Goal: Transaction & Acquisition: Purchase product/service

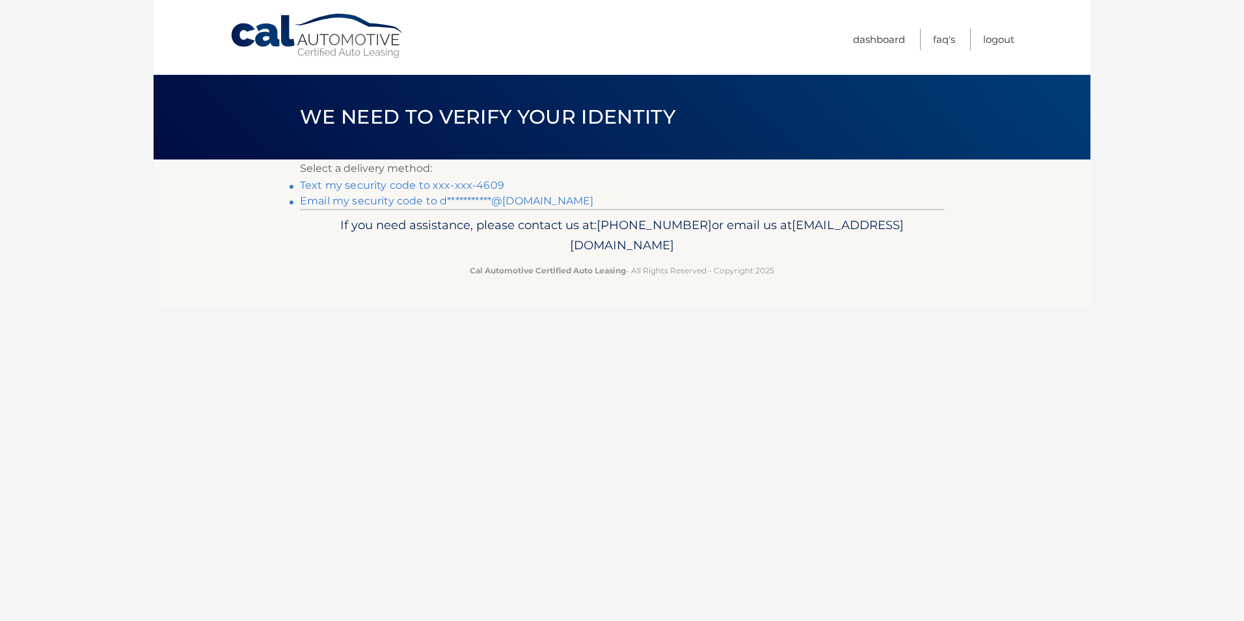
click at [429, 185] on link "Text my security code to xxx-xxx-4609" at bounding box center [402, 185] width 204 height 12
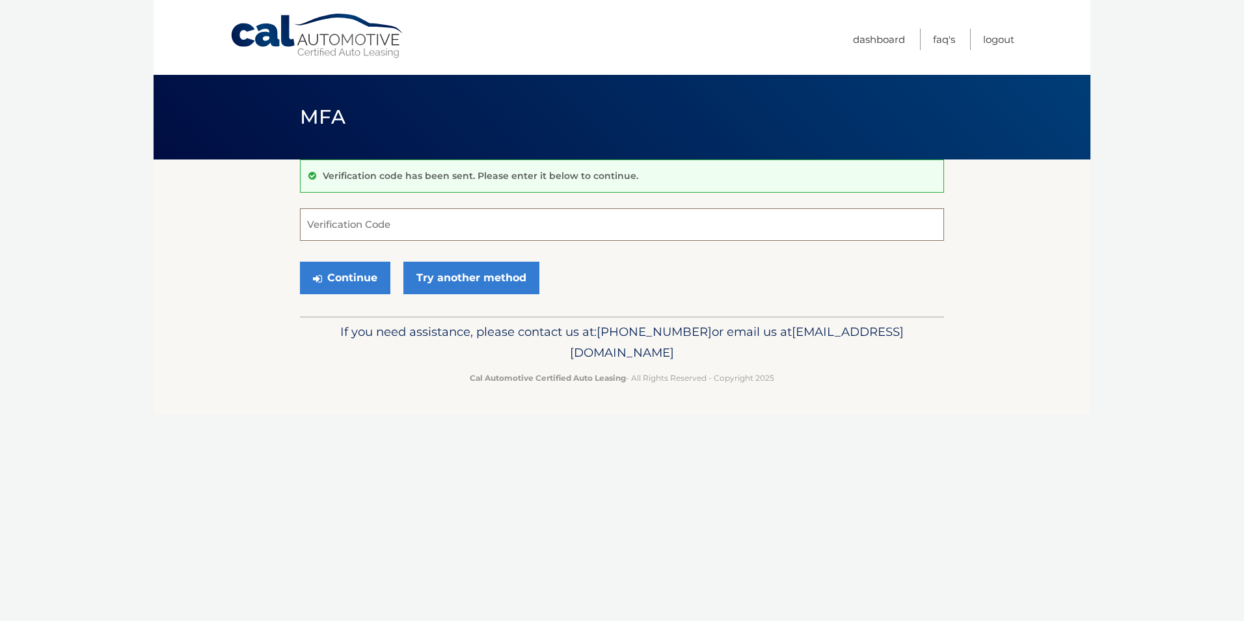
click at [366, 221] on input "Verification Code" at bounding box center [622, 224] width 644 height 33
type input "291728"
click at [300, 262] on button "Continue" at bounding box center [345, 278] width 90 height 33
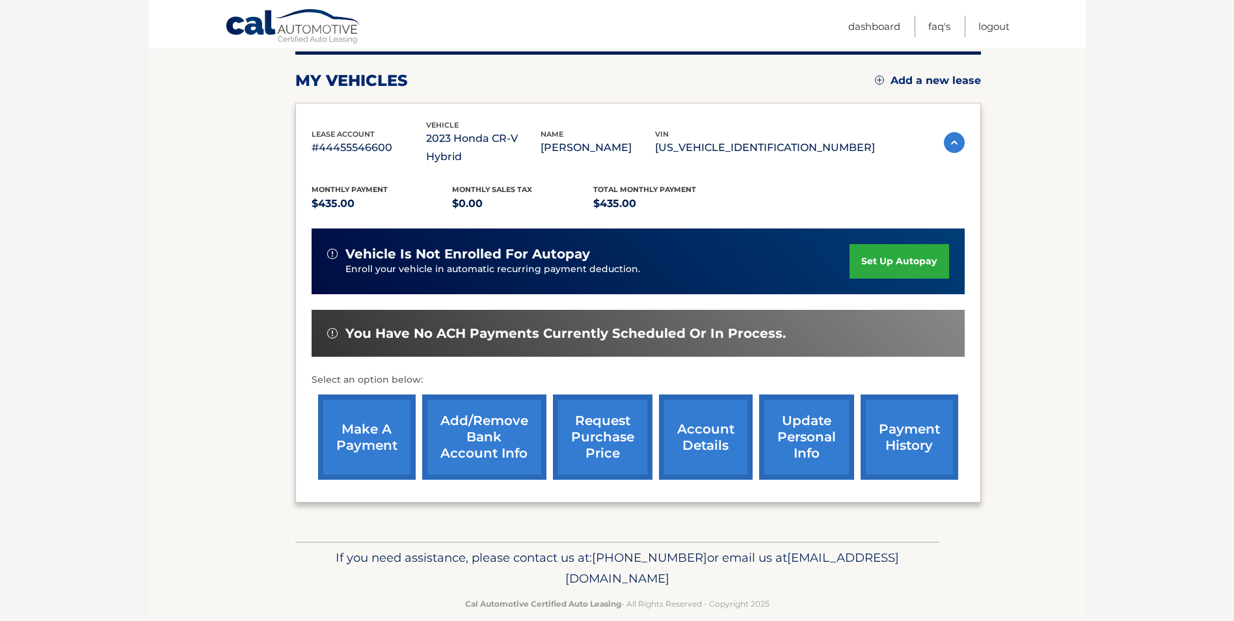
scroll to position [168, 0]
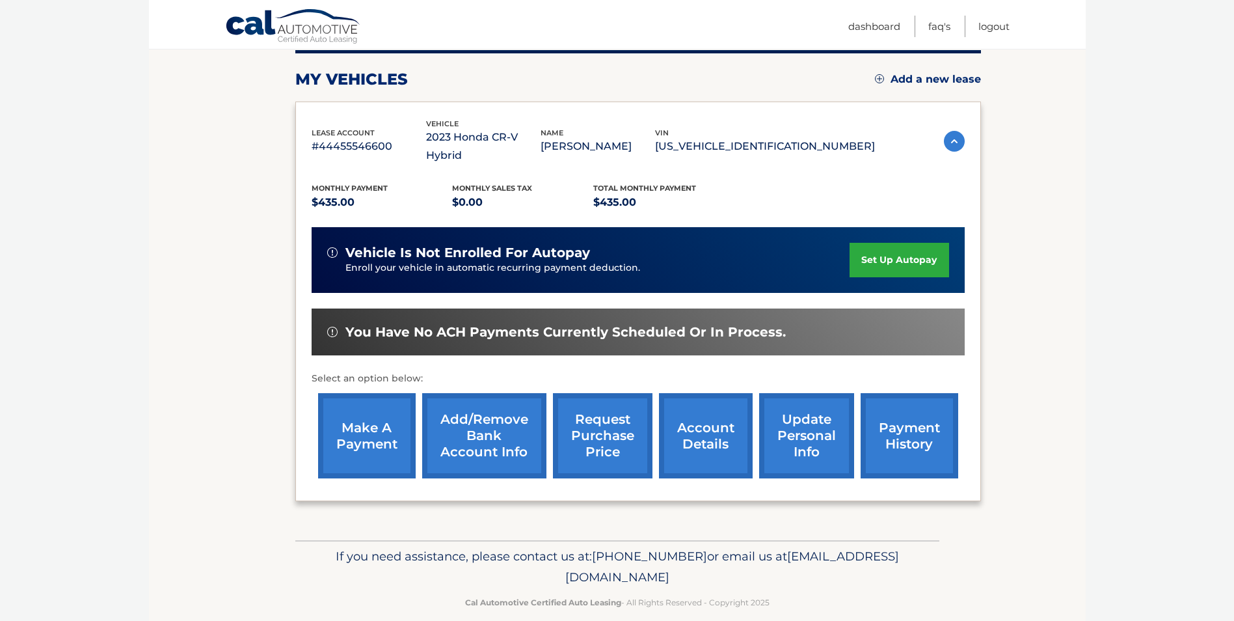
click at [360, 433] on link "make a payment" at bounding box center [367, 435] width 98 height 85
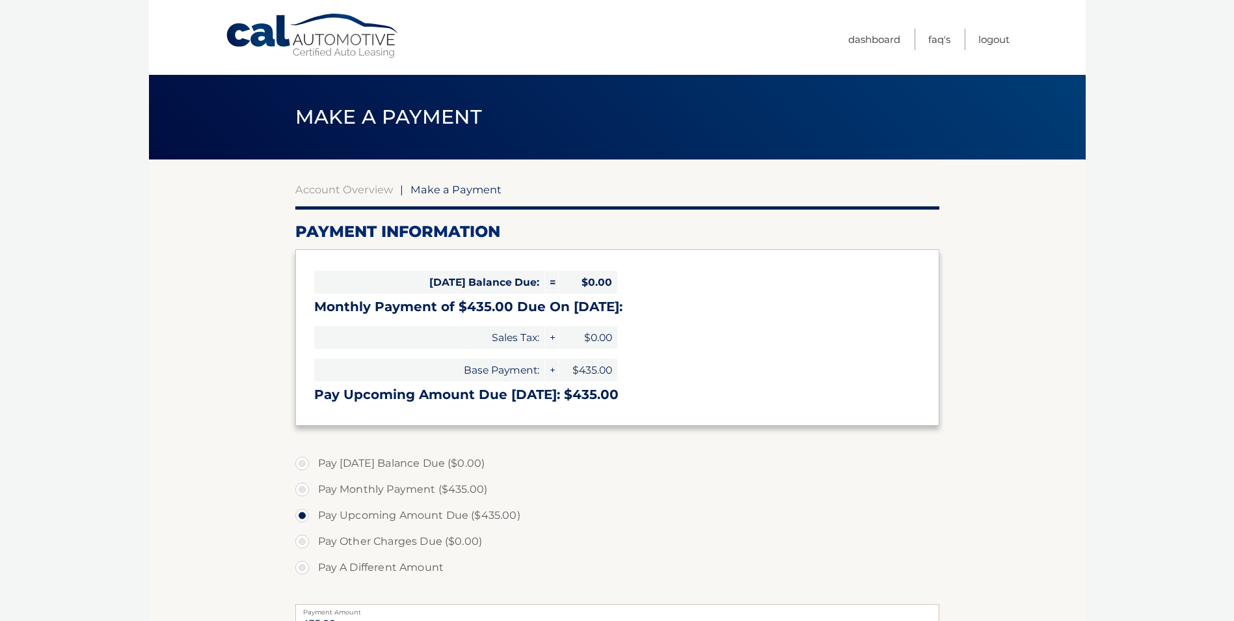
click at [368, 487] on label "Pay Monthly Payment ($435.00)" at bounding box center [617, 489] width 644 height 26
click at [314, 487] on input "Pay Monthly Payment ($435.00)" at bounding box center [307, 486] width 13 height 21
radio input "true"
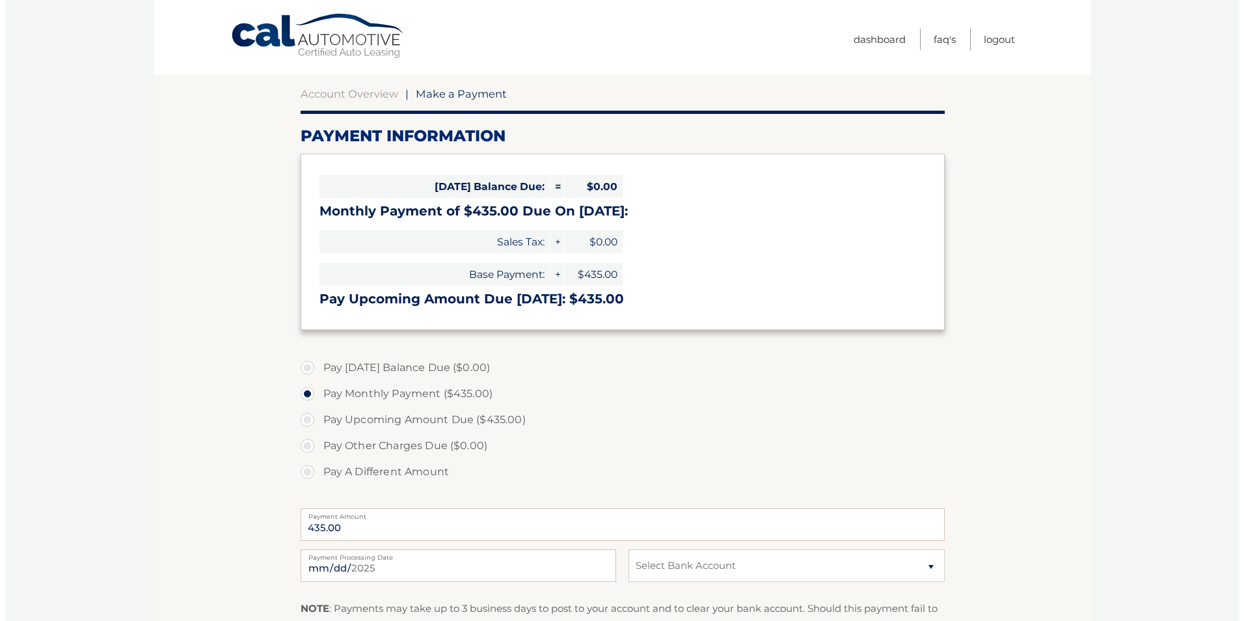
scroll to position [195, 0]
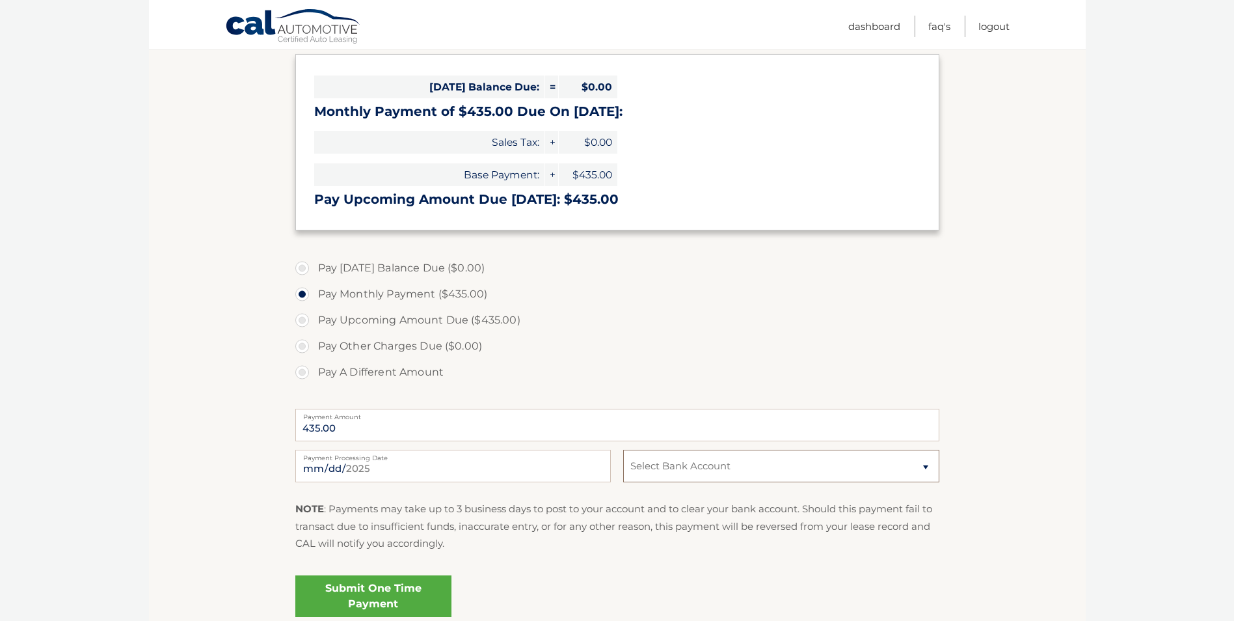
click at [740, 451] on select "Select Bank Account Savings TD BANK, NA *****5297 Checking TD BANK, NA *****0846" at bounding box center [780, 466] width 315 height 33
select select "OTA2ZmNkNTctYmRiNy00NzYyLTk0YWMtZTViYzFmNTllMTZl"
click at [623, 450] on select "Select Bank Account Savings TD BANK, NA *****5297 Checking TD BANK, NA *****0846" at bounding box center [780, 466] width 315 height 33
click at [435, 464] on input "2025-08-15" at bounding box center [452, 466] width 315 height 33
click at [405, 595] on link "Submit One Time Payment" at bounding box center [373, 596] width 156 height 42
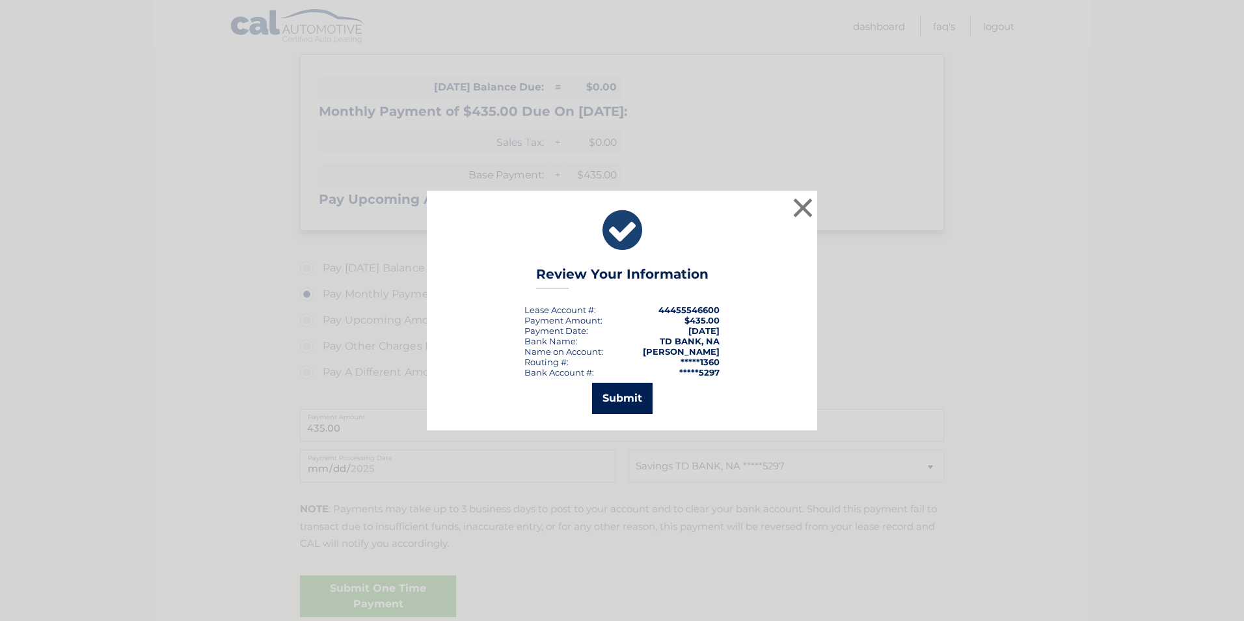
click at [621, 397] on button "Submit" at bounding box center [622, 398] width 60 height 31
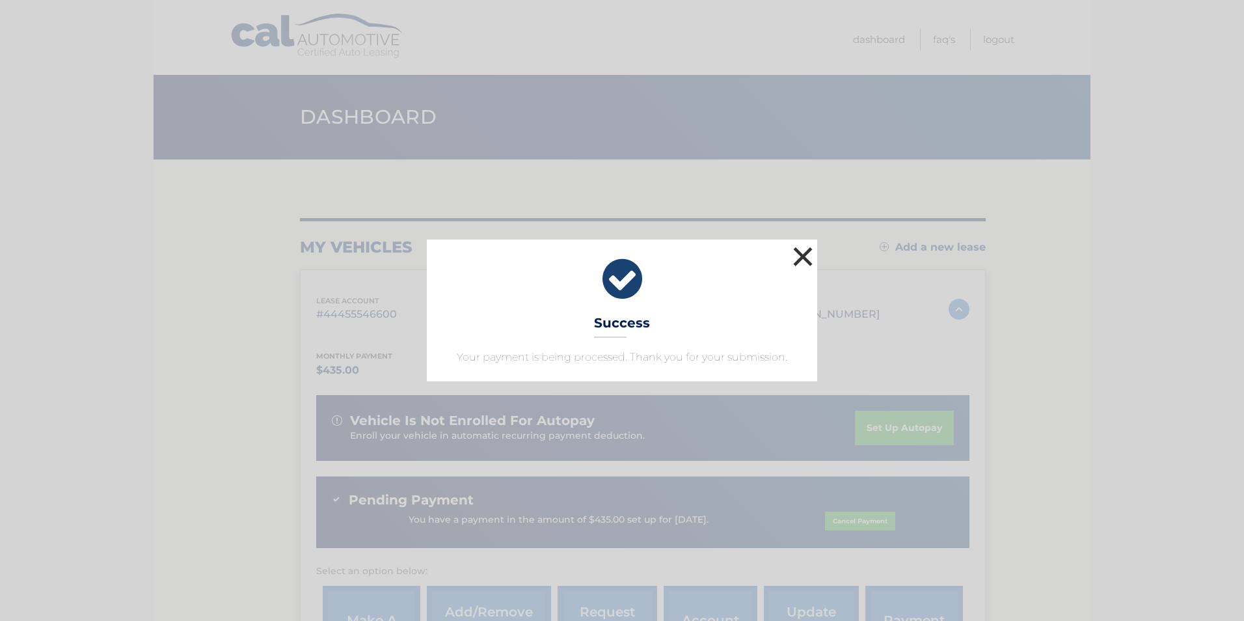
click at [798, 259] on button "×" at bounding box center [803, 256] width 26 height 26
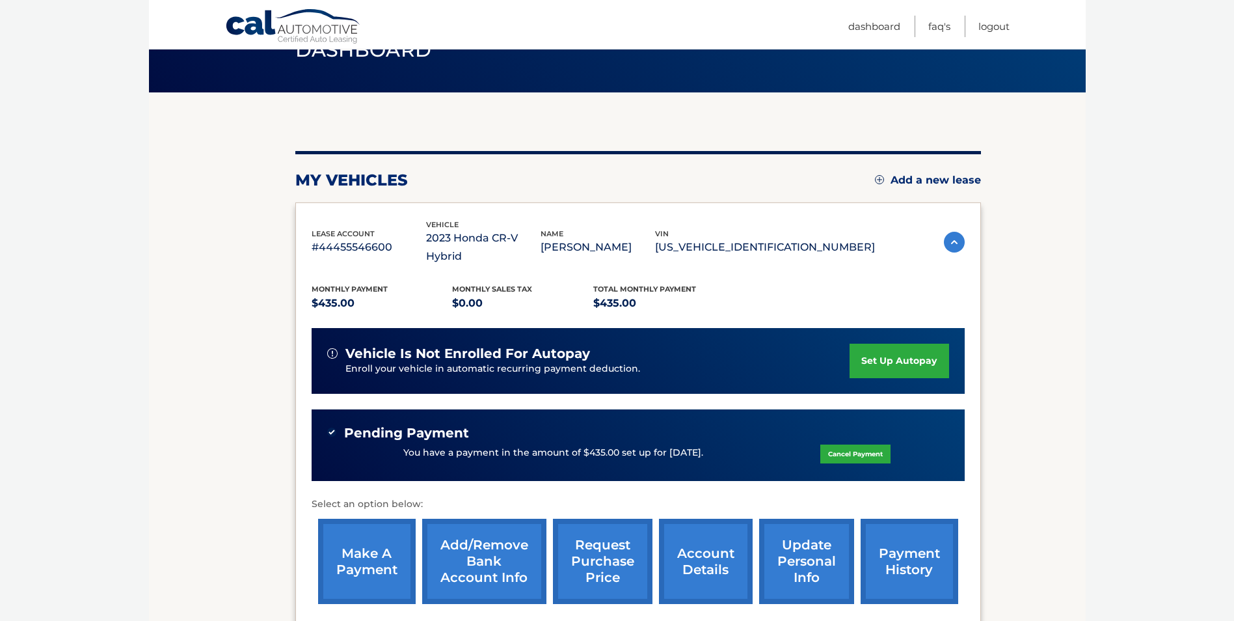
scroll to position [193, 0]
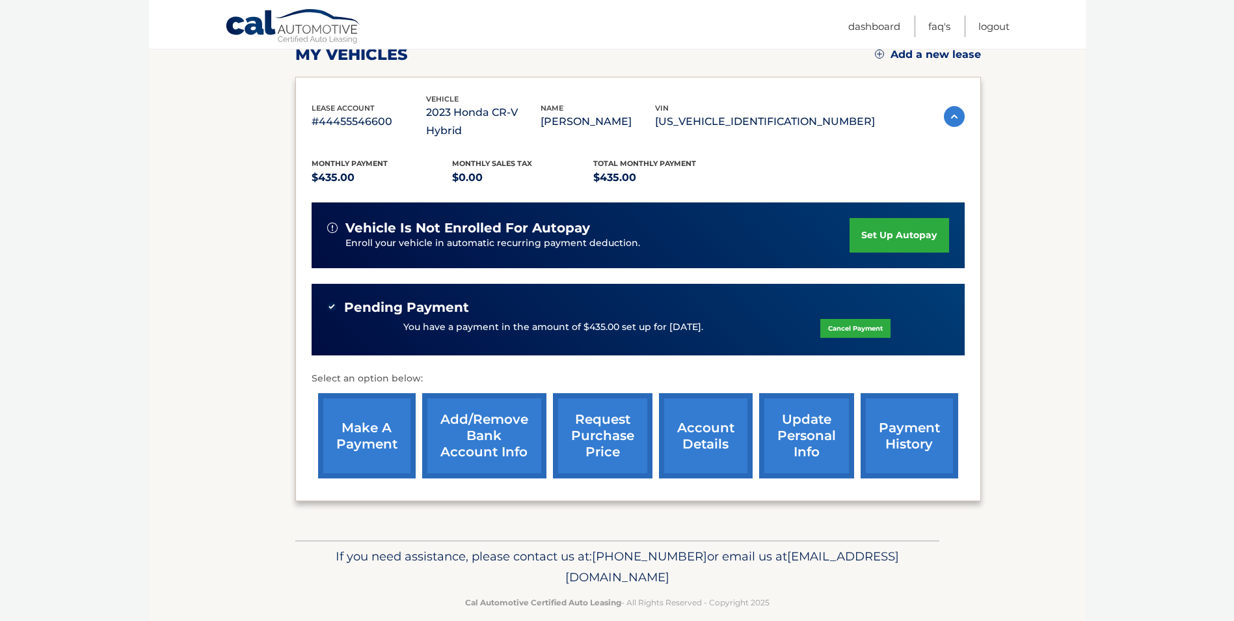
click at [714, 414] on link "account details" at bounding box center [706, 435] width 94 height 85
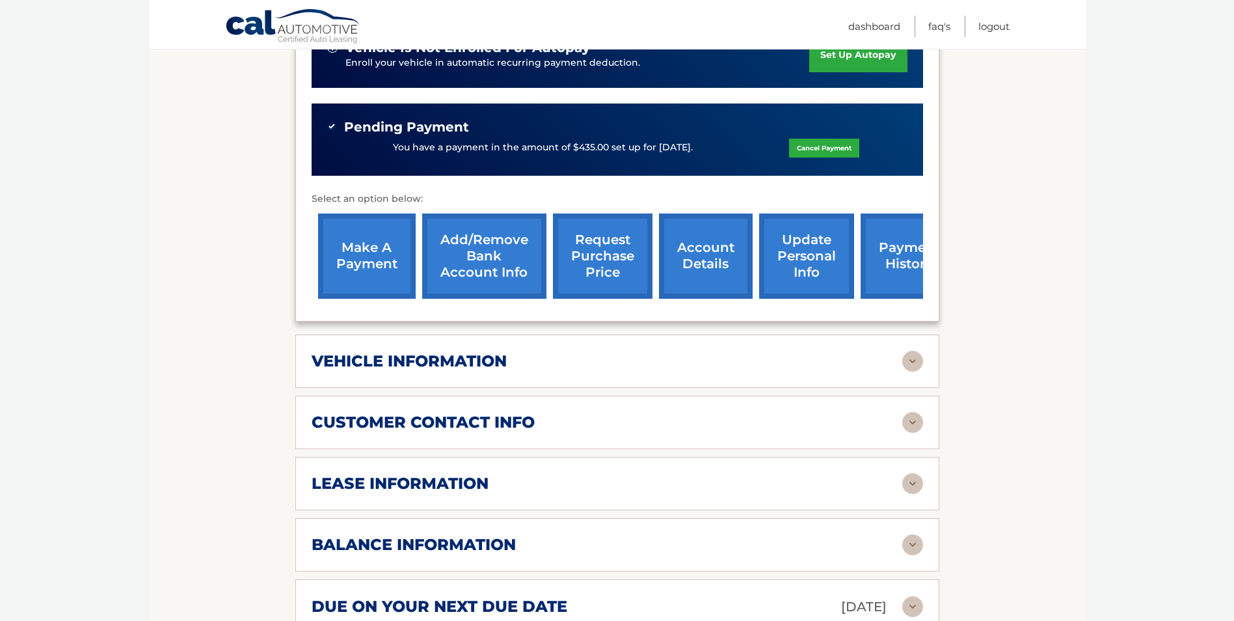
scroll to position [390, 0]
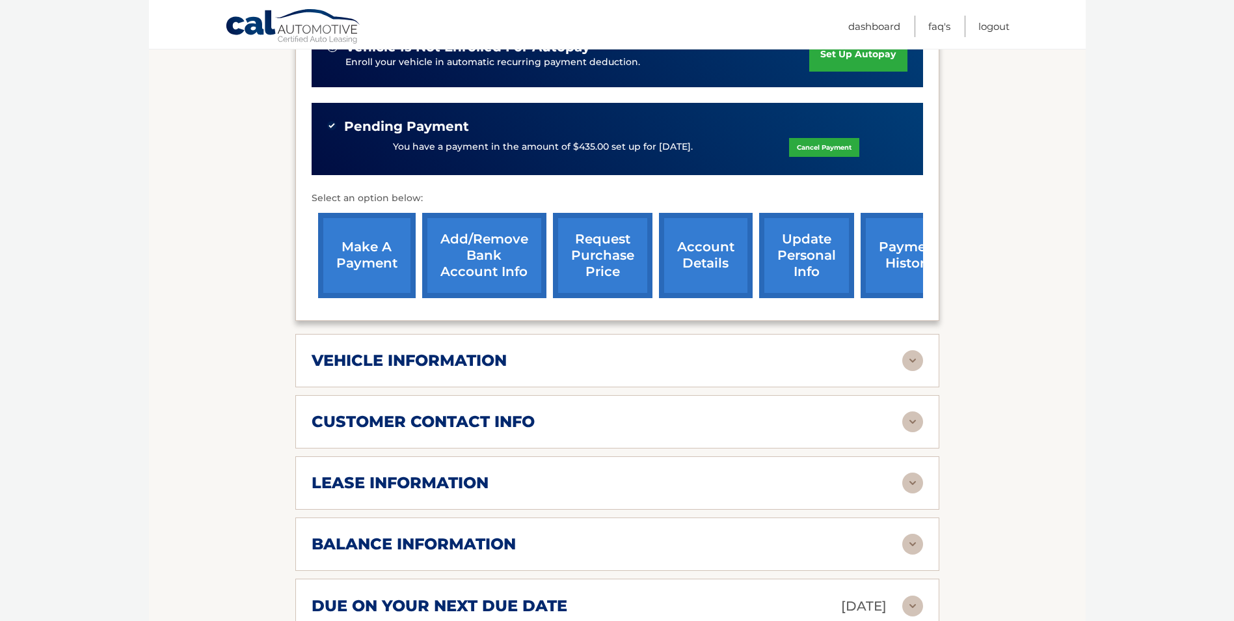
click at [913, 350] on img at bounding box center [912, 360] width 21 height 21
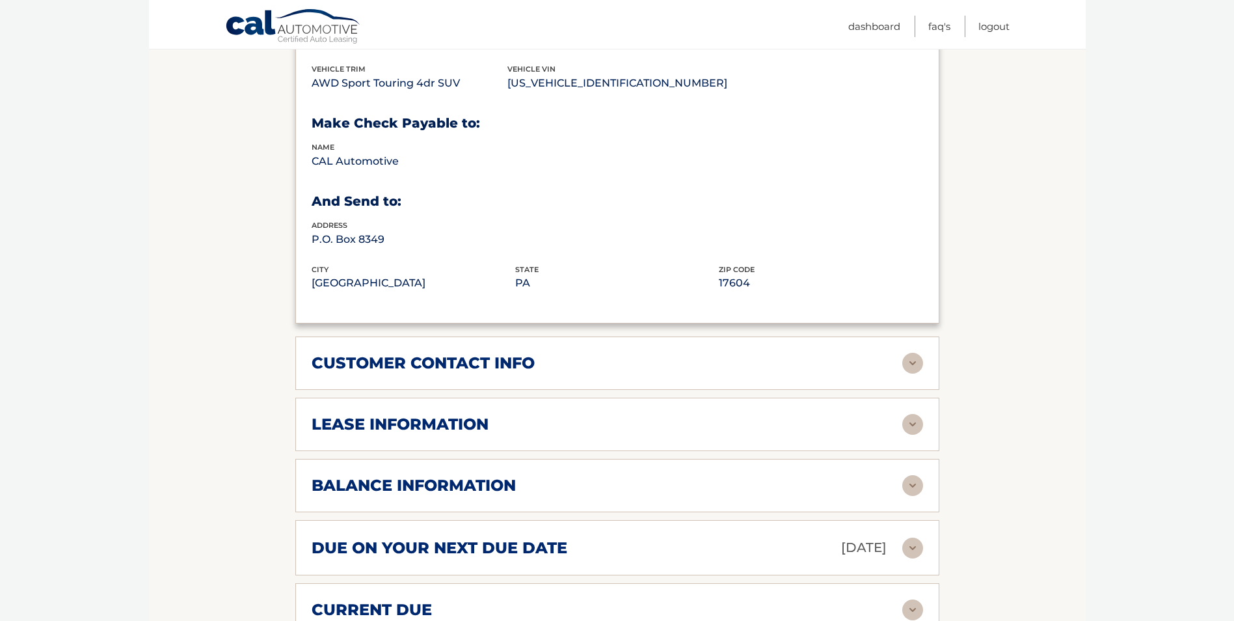
scroll to position [781, 0]
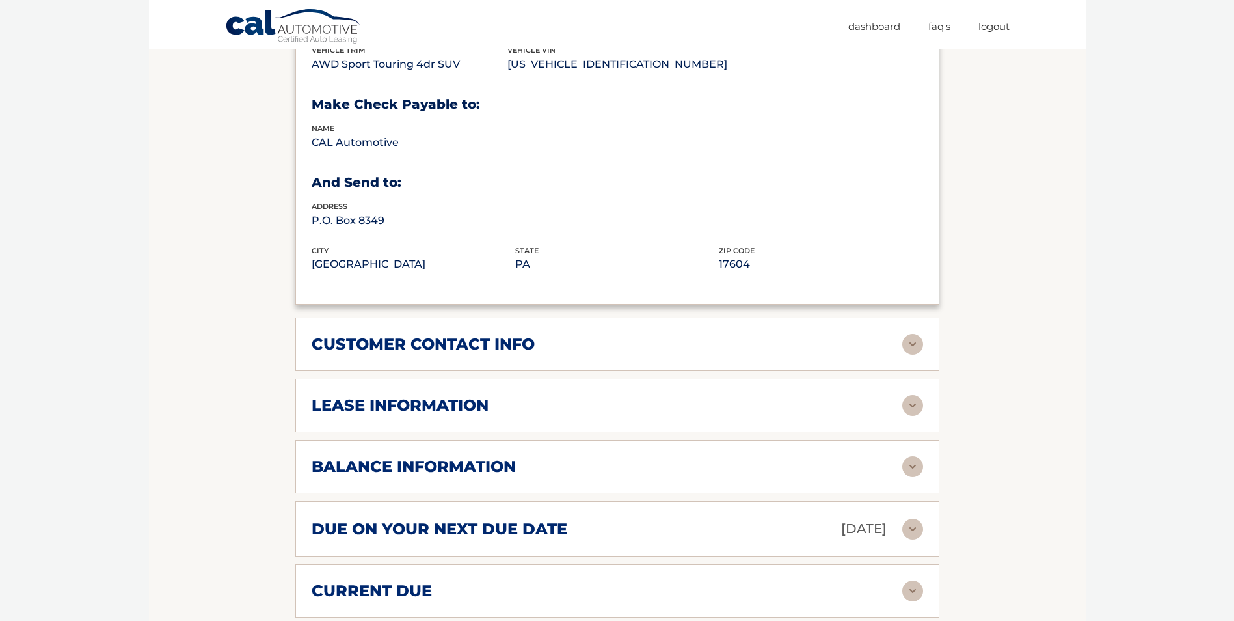
click at [480, 334] on h2 "customer contact info" at bounding box center [423, 344] width 223 height 20
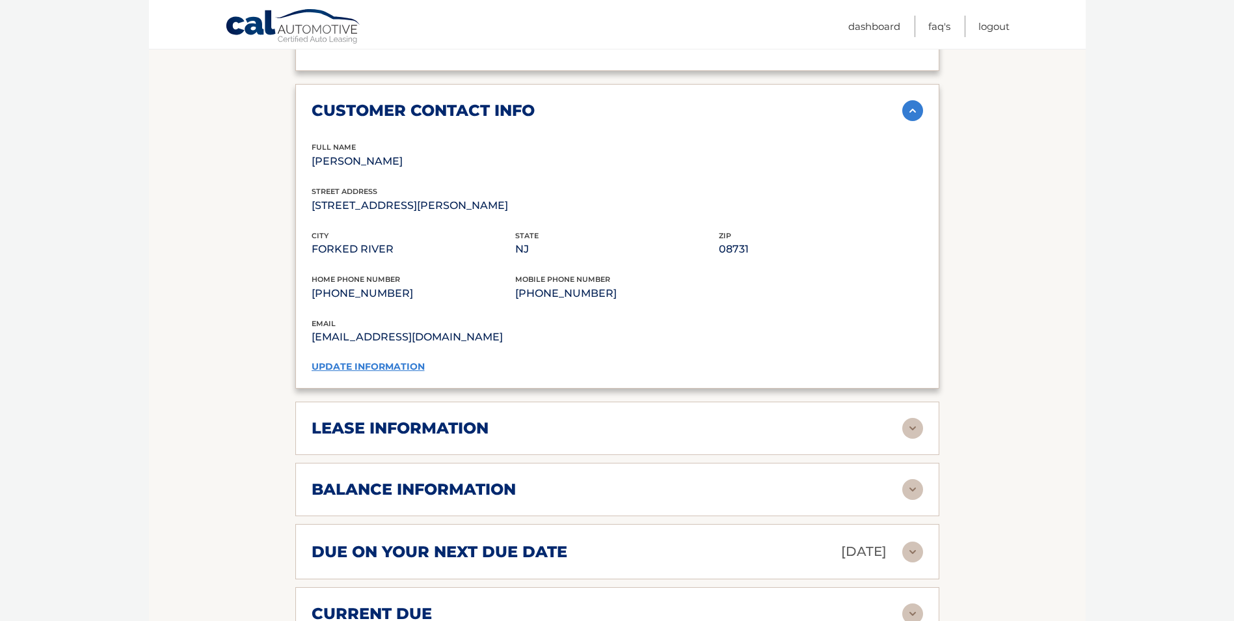
scroll to position [1041, 0]
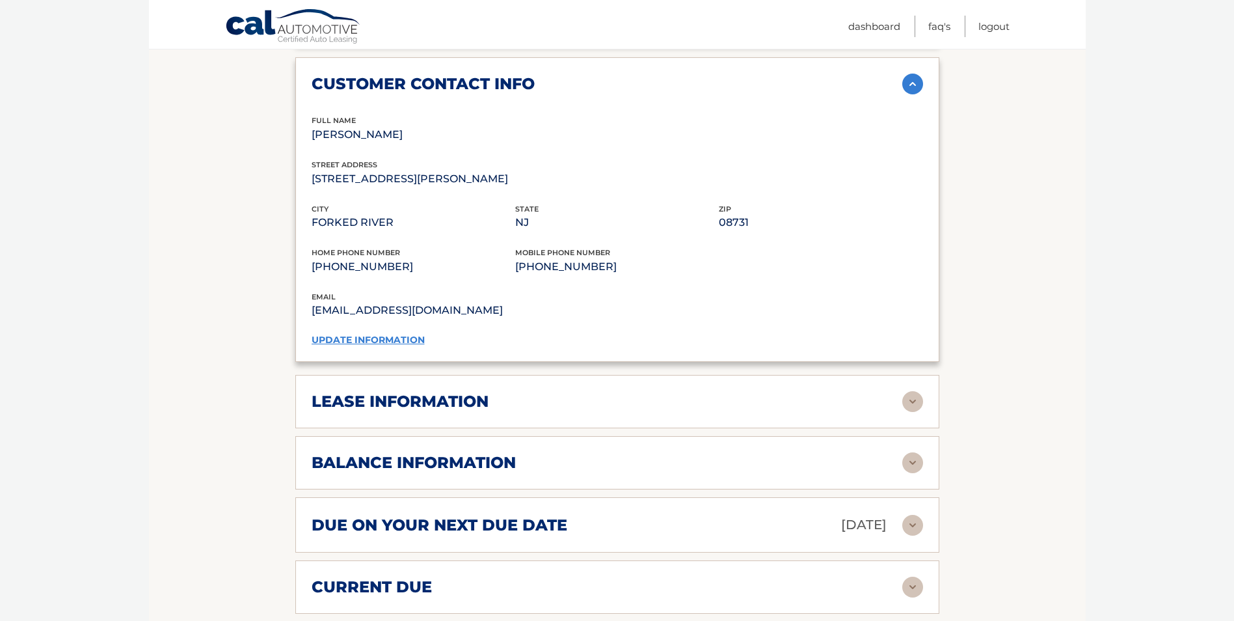
click at [414, 375] on div "lease information Contract Start Date [DATE] Term 39 Maturity Date [DATE] Start…" at bounding box center [617, 401] width 644 height 53
click at [529, 392] on div "lease information" at bounding box center [607, 402] width 591 height 20
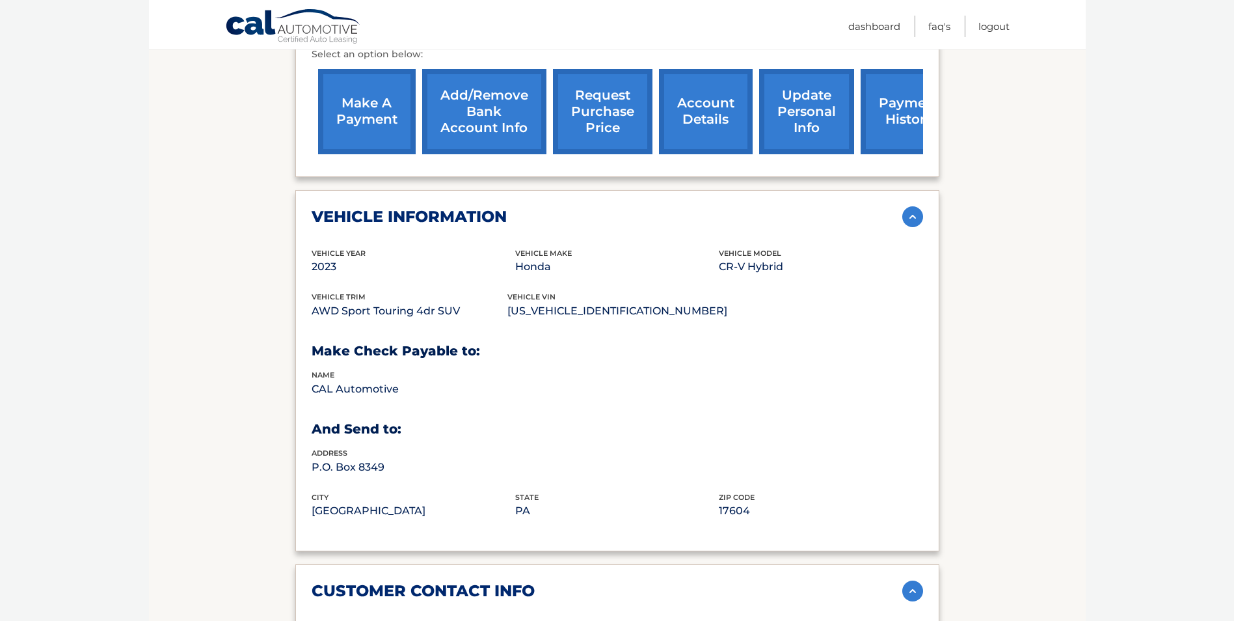
scroll to position [325, 0]
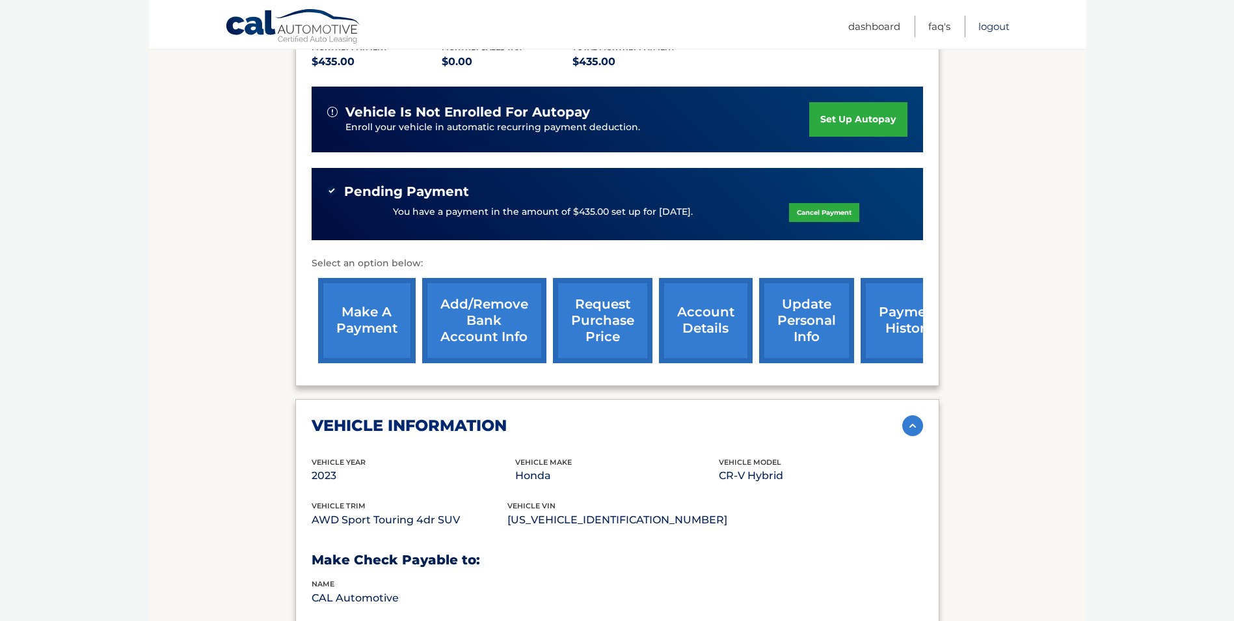
click at [989, 23] on link "Logout" at bounding box center [993, 26] width 31 height 21
